Goal: Information Seeking & Learning: Learn about a topic

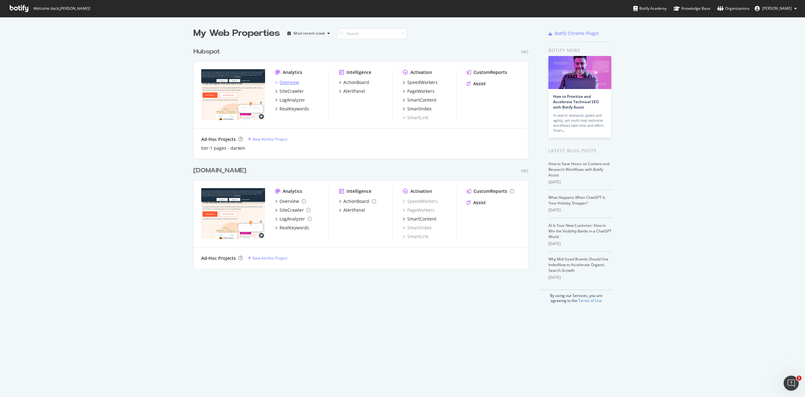
click at [284, 85] on div "Overview" at bounding box center [290, 82] width 20 height 6
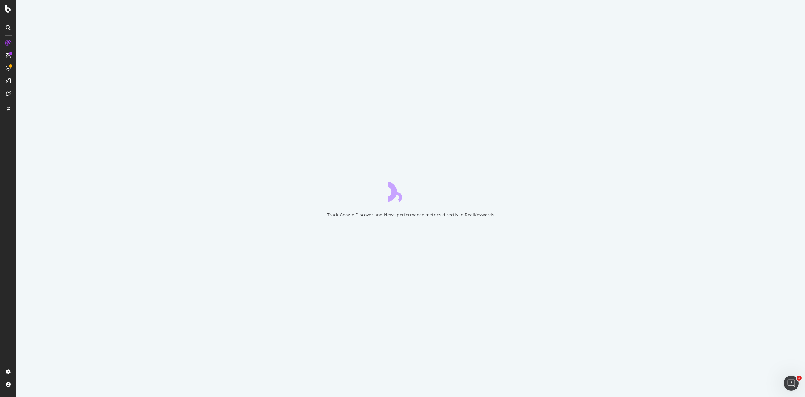
click at [9, 68] on icon at bounding box center [8, 68] width 5 height 5
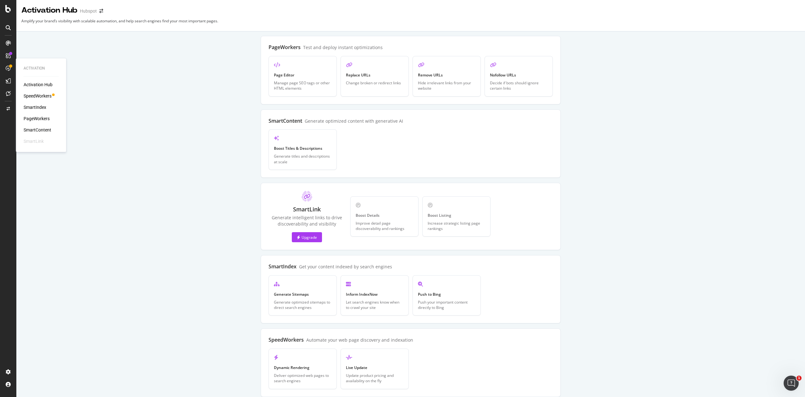
click at [12, 69] on div at bounding box center [8, 68] width 10 height 10
click at [41, 94] on div "SpeedWorkers" at bounding box center [38, 96] width 28 height 6
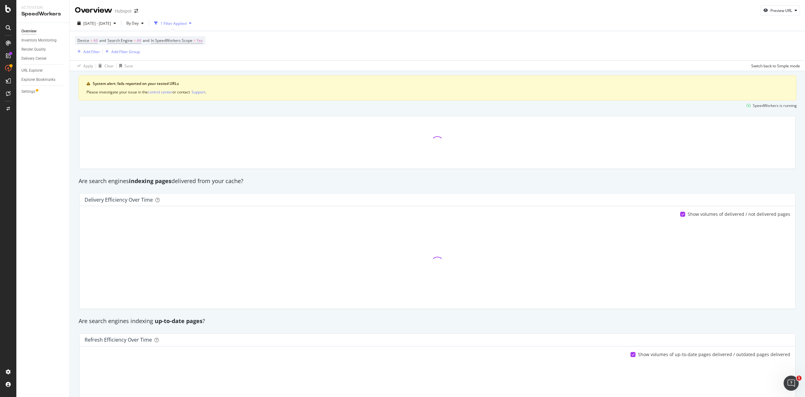
click at [383, 286] on div at bounding box center [438, 262] width 706 height 81
click at [58, 205] on div "Overview Inventory Monitoring Render Quality Delivery Center URL Explorer Explo…" at bounding box center [42, 210] width 53 height 374
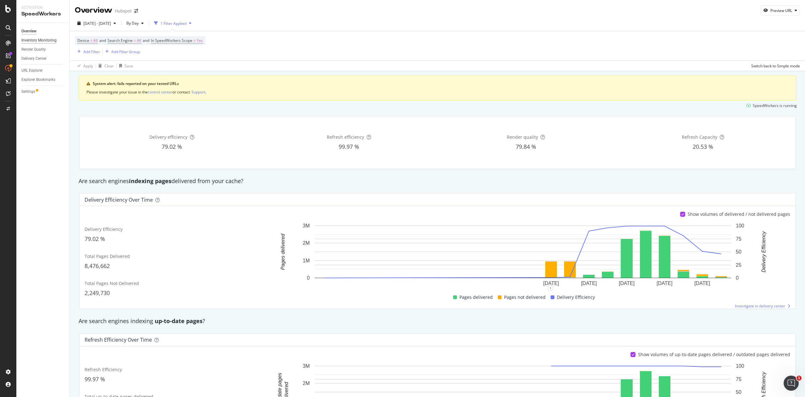
click at [38, 38] on div "Inventory Monitoring" at bounding box center [38, 40] width 35 height 7
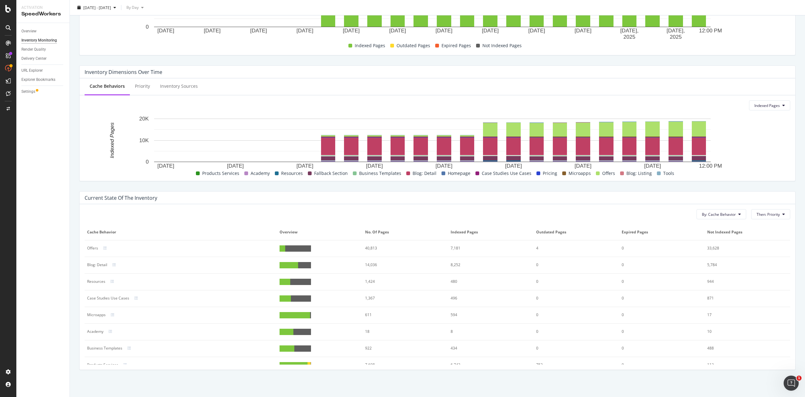
scroll to position [77, 0]
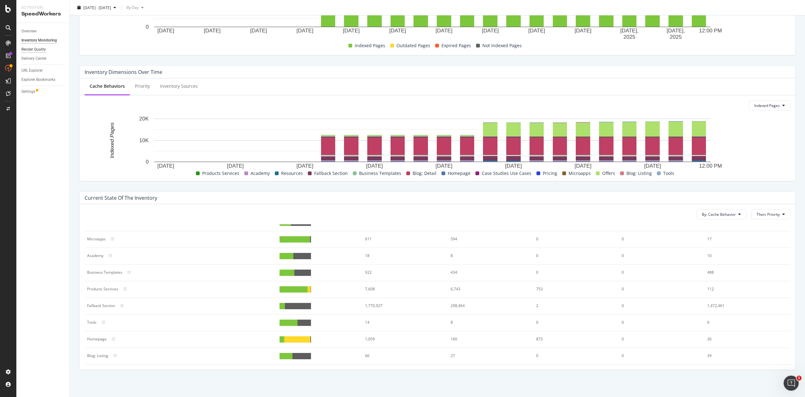
click at [35, 49] on div "Render Quality" at bounding box center [33, 49] width 25 height 7
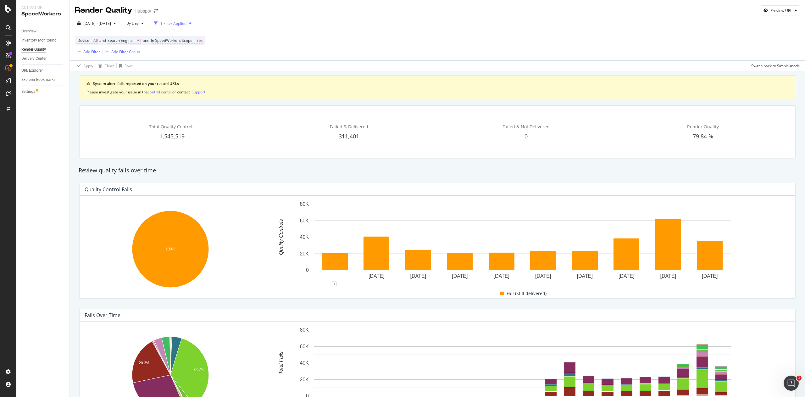
scroll to position [181, 0]
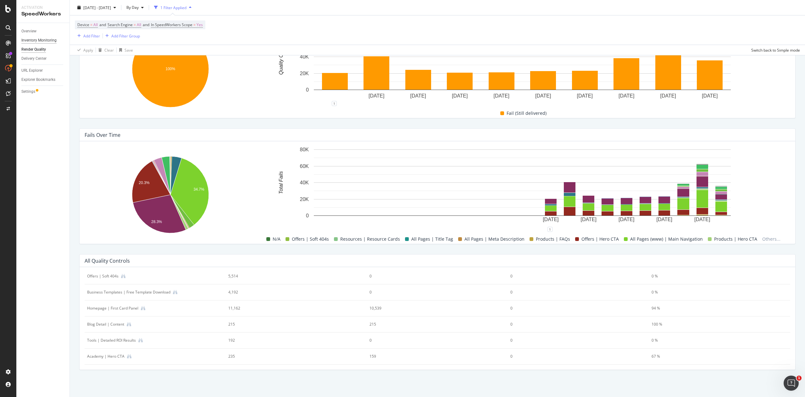
click at [34, 42] on div "Inventory Monitoring" at bounding box center [38, 40] width 35 height 7
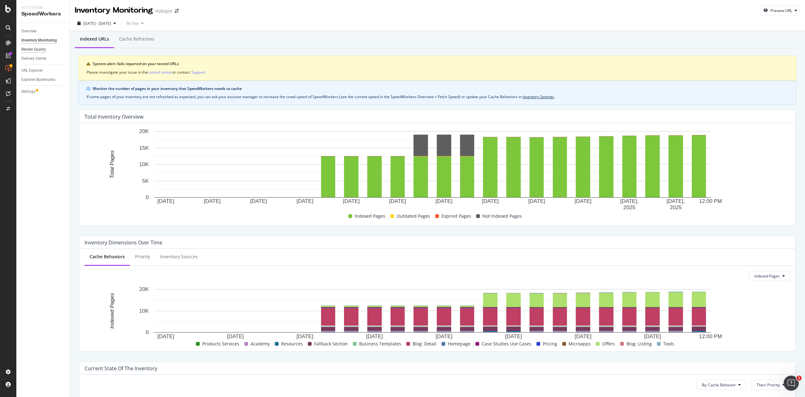
click at [28, 50] on div "Render Quality" at bounding box center [33, 49] width 25 height 7
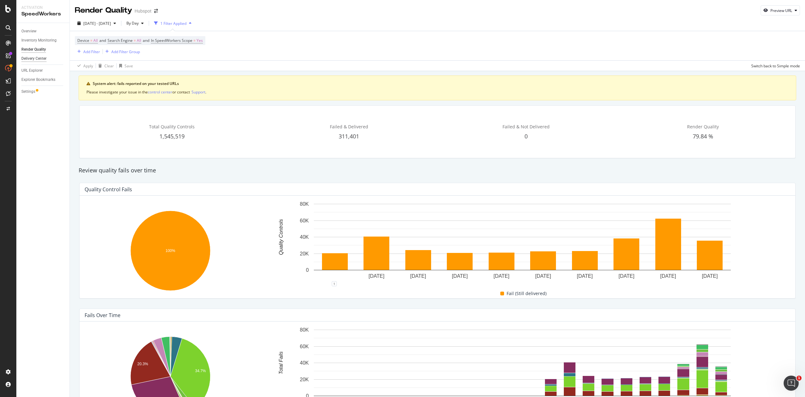
click at [40, 62] on div "Delivery Center" at bounding box center [33, 58] width 25 height 7
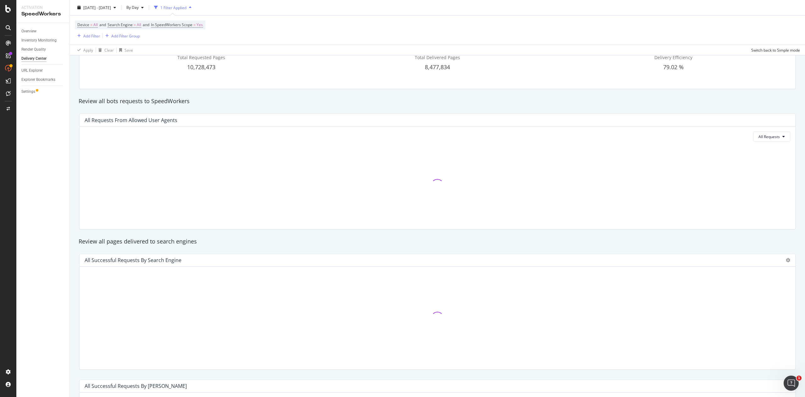
scroll to position [211, 0]
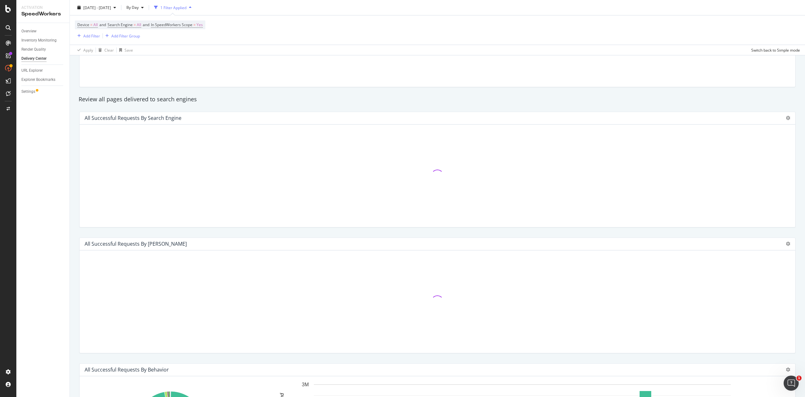
click at [586, 94] on div "Review all pages delivered to search engines" at bounding box center [437, 99] width 724 height 14
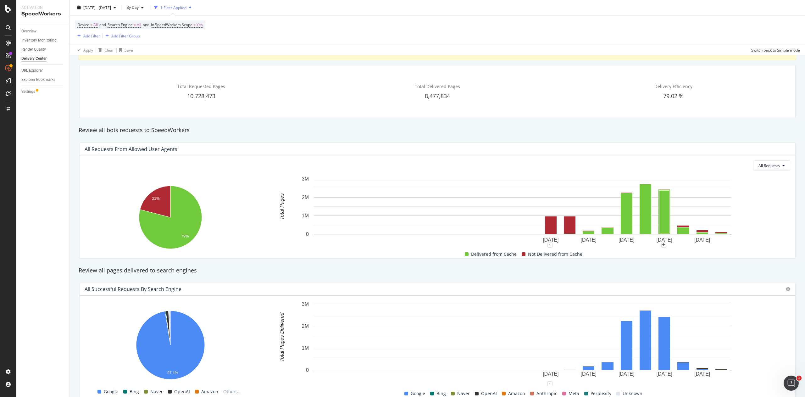
scroll to position [0, 0]
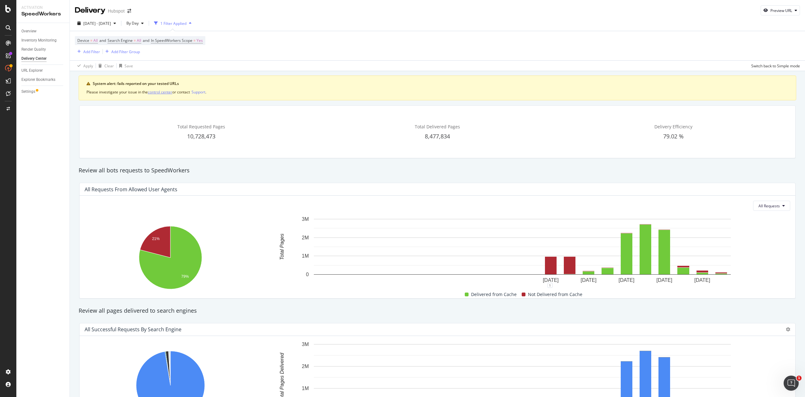
click at [157, 91] on div "control center" at bounding box center [160, 91] width 25 height 5
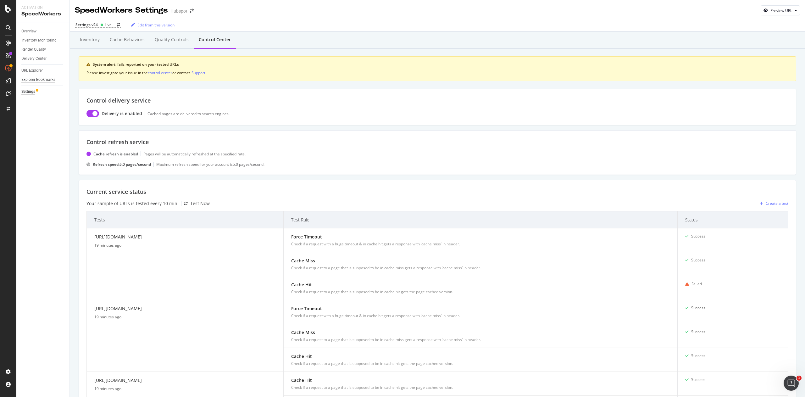
click at [37, 81] on div "Explorer Bookmarks" at bounding box center [38, 79] width 34 height 7
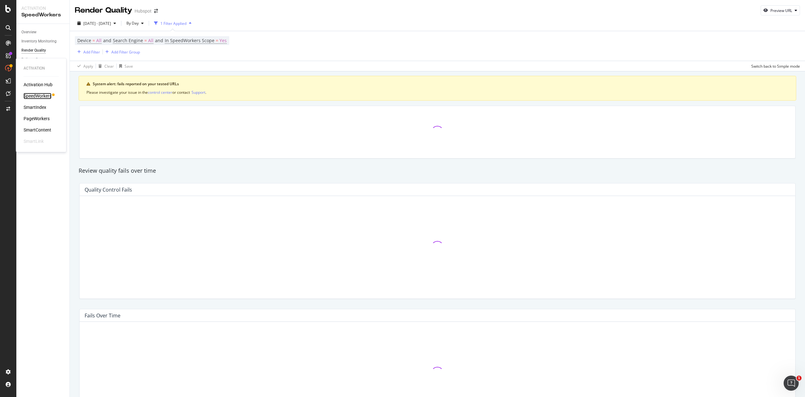
click at [36, 96] on div "SpeedWorkers" at bounding box center [38, 96] width 28 height 6
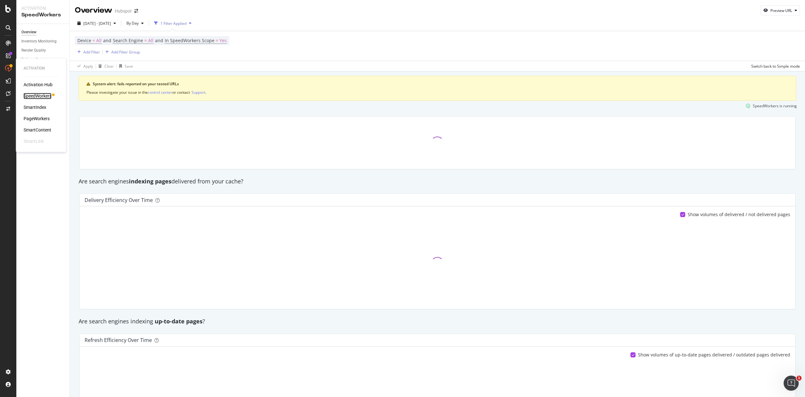
click at [34, 94] on div "SpeedWorkers" at bounding box center [38, 96] width 28 height 6
